Goal: Information Seeking & Learning: Understand process/instructions

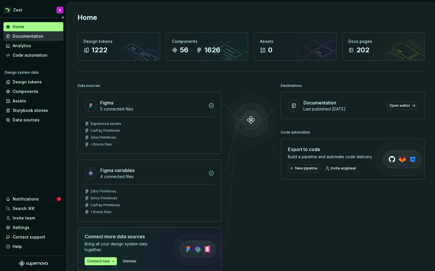
click at [26, 35] on div "Documentation" at bounding box center [28, 36] width 31 height 6
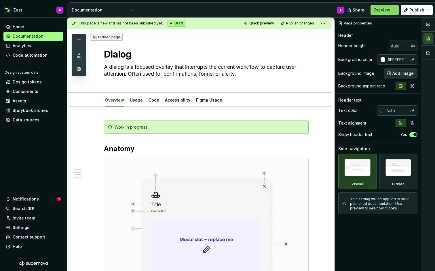
click at [396, 10] on button "Preview" at bounding box center [385, 10] width 28 height 10
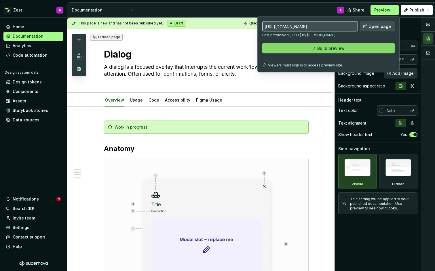
click at [332, 47] on span "Build preview" at bounding box center [330, 48] width 27 height 6
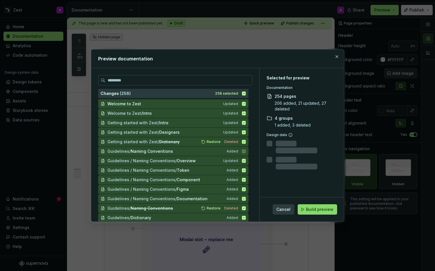
click at [321, 208] on span "Build preview" at bounding box center [319, 210] width 27 height 6
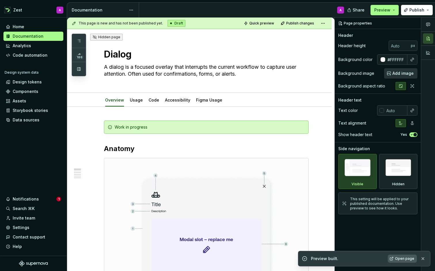
click at [402, 259] on span "Open page" at bounding box center [404, 259] width 19 height 5
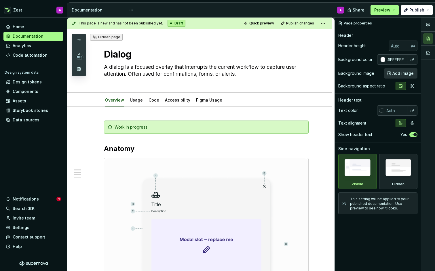
type textarea "*"
